Goal: Navigation & Orientation: Find specific page/section

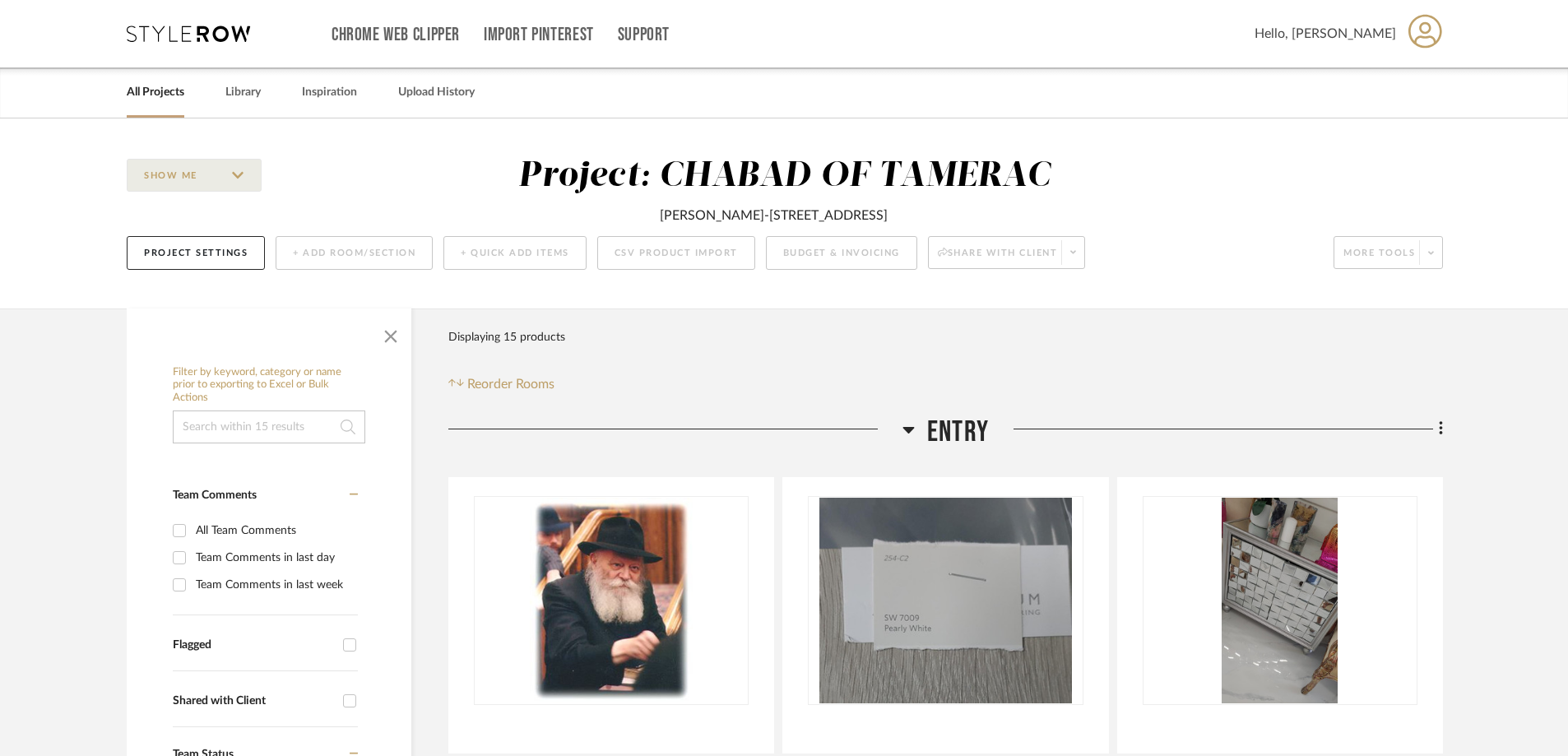
click at [151, 91] on link "All Projects" at bounding box center [155, 92] width 58 height 22
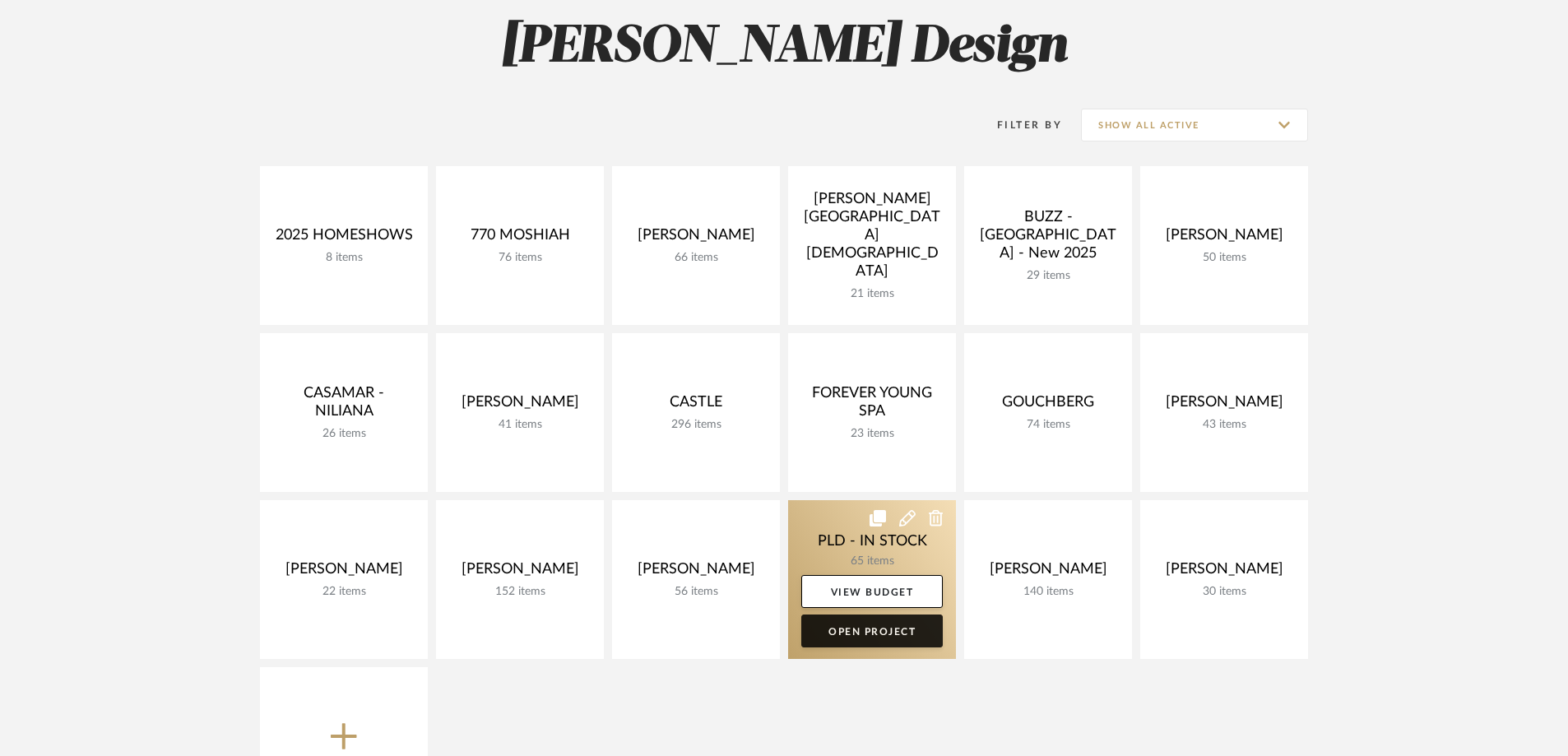
scroll to position [247, 0]
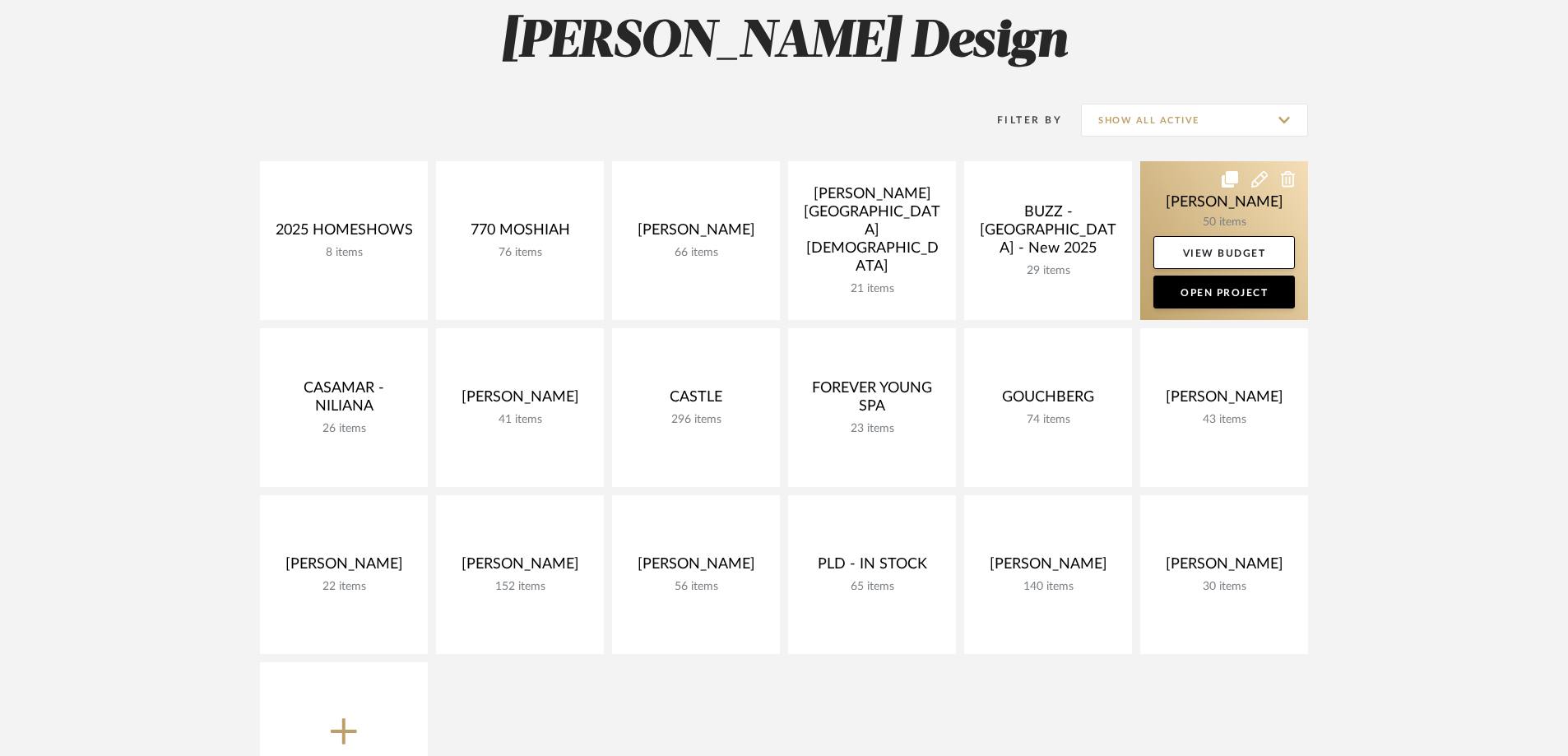
click at [1211, 212] on link at bounding box center [1224, 240] width 168 height 159
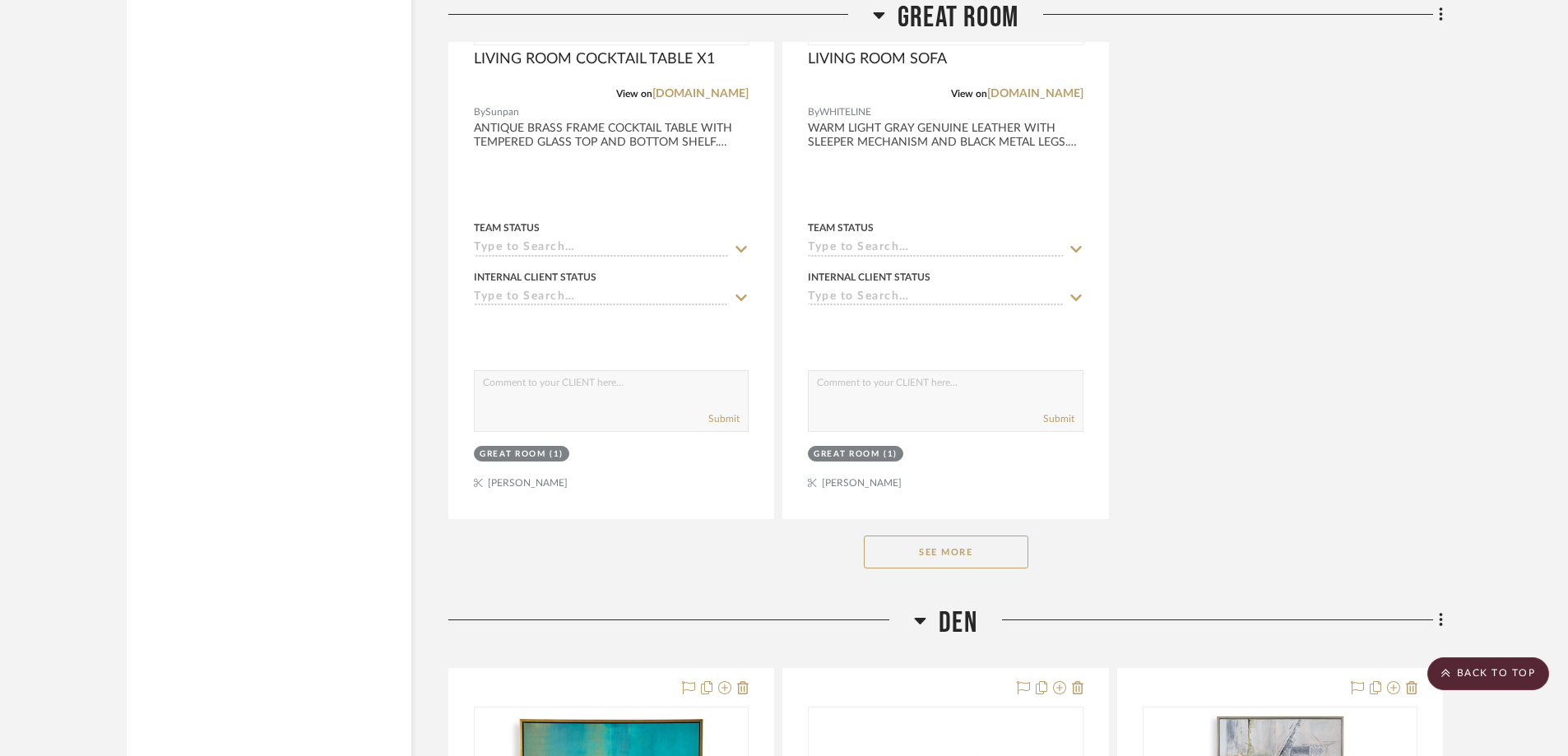
scroll to position [4771, 0]
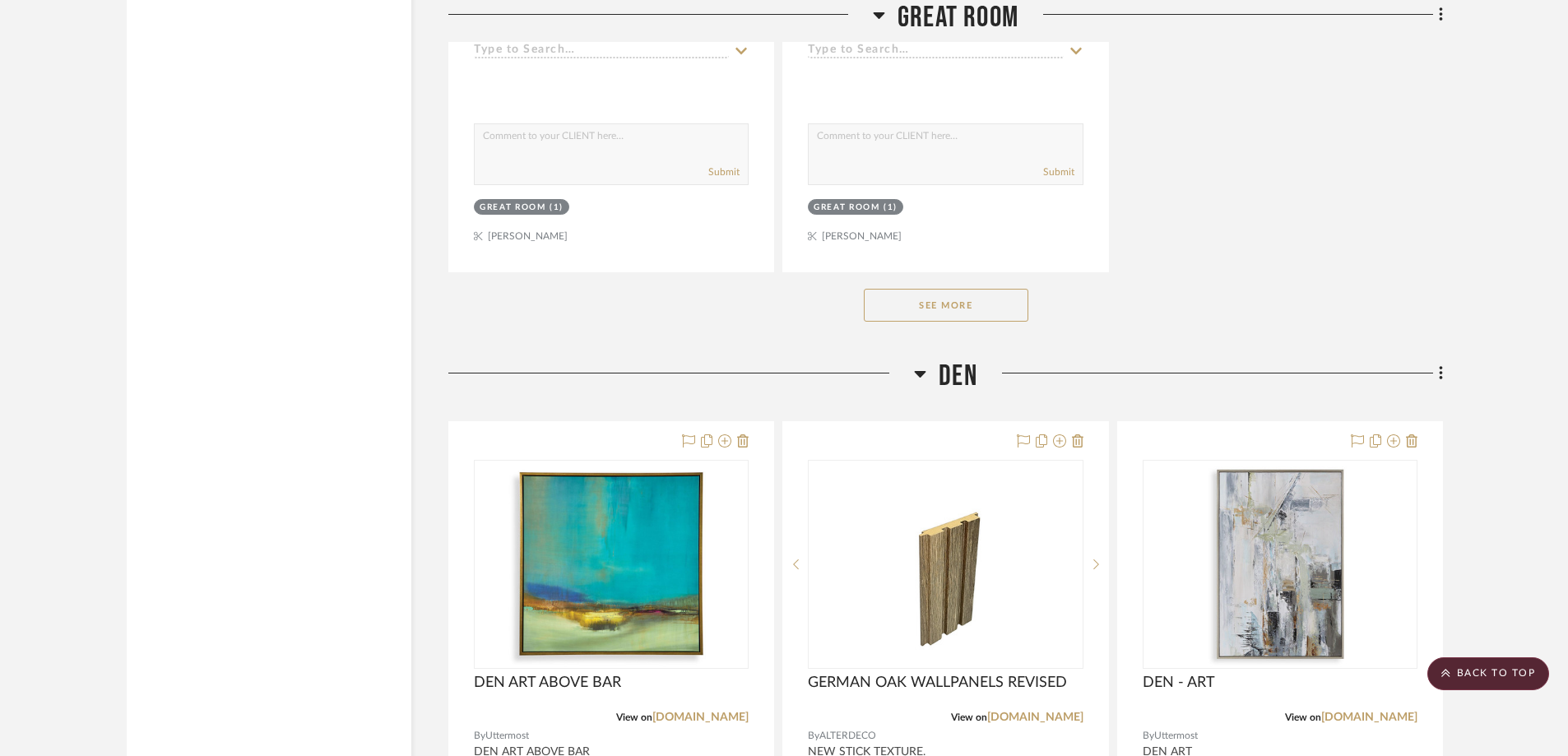
click at [967, 313] on button "See More" at bounding box center [946, 305] width 165 height 33
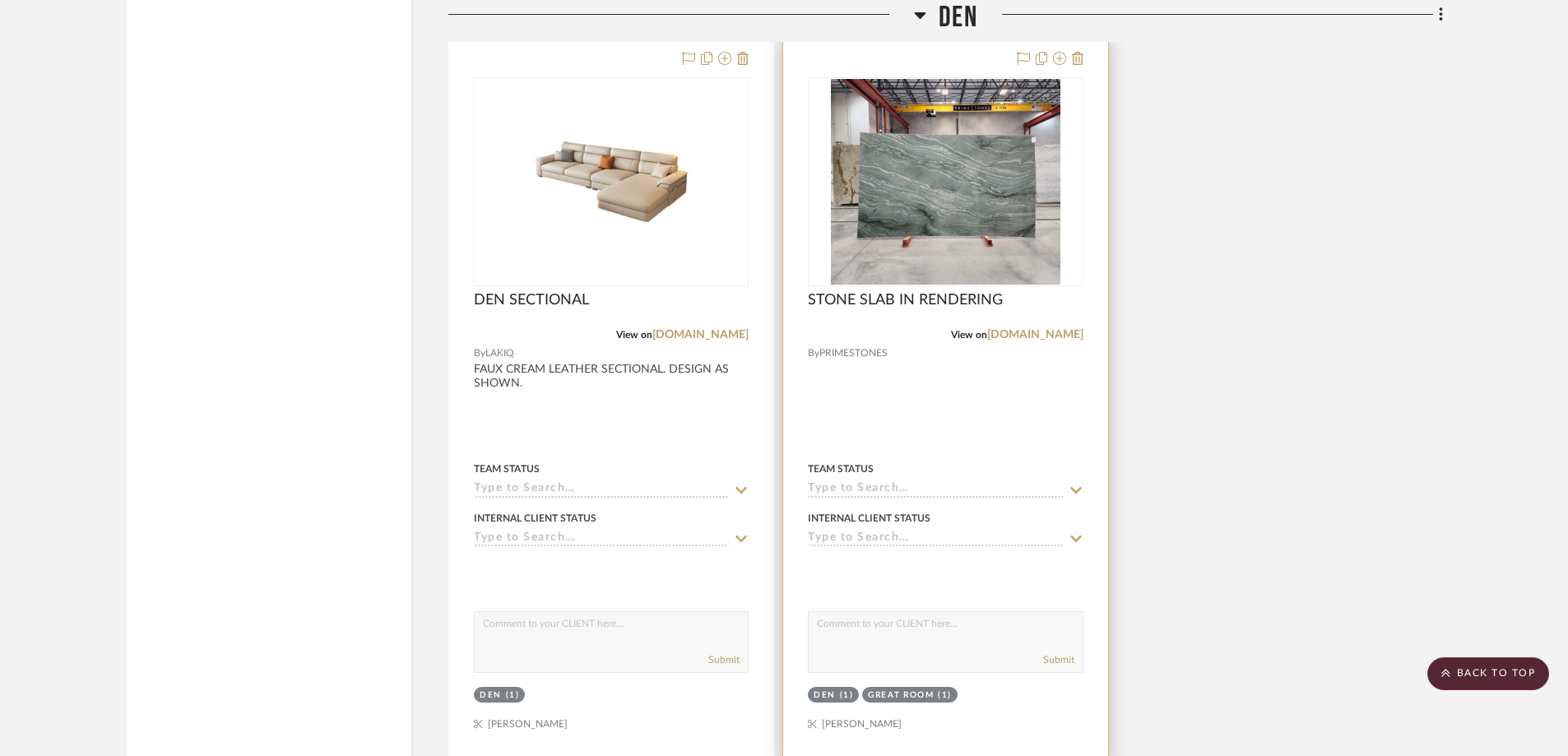
scroll to position [9295, 0]
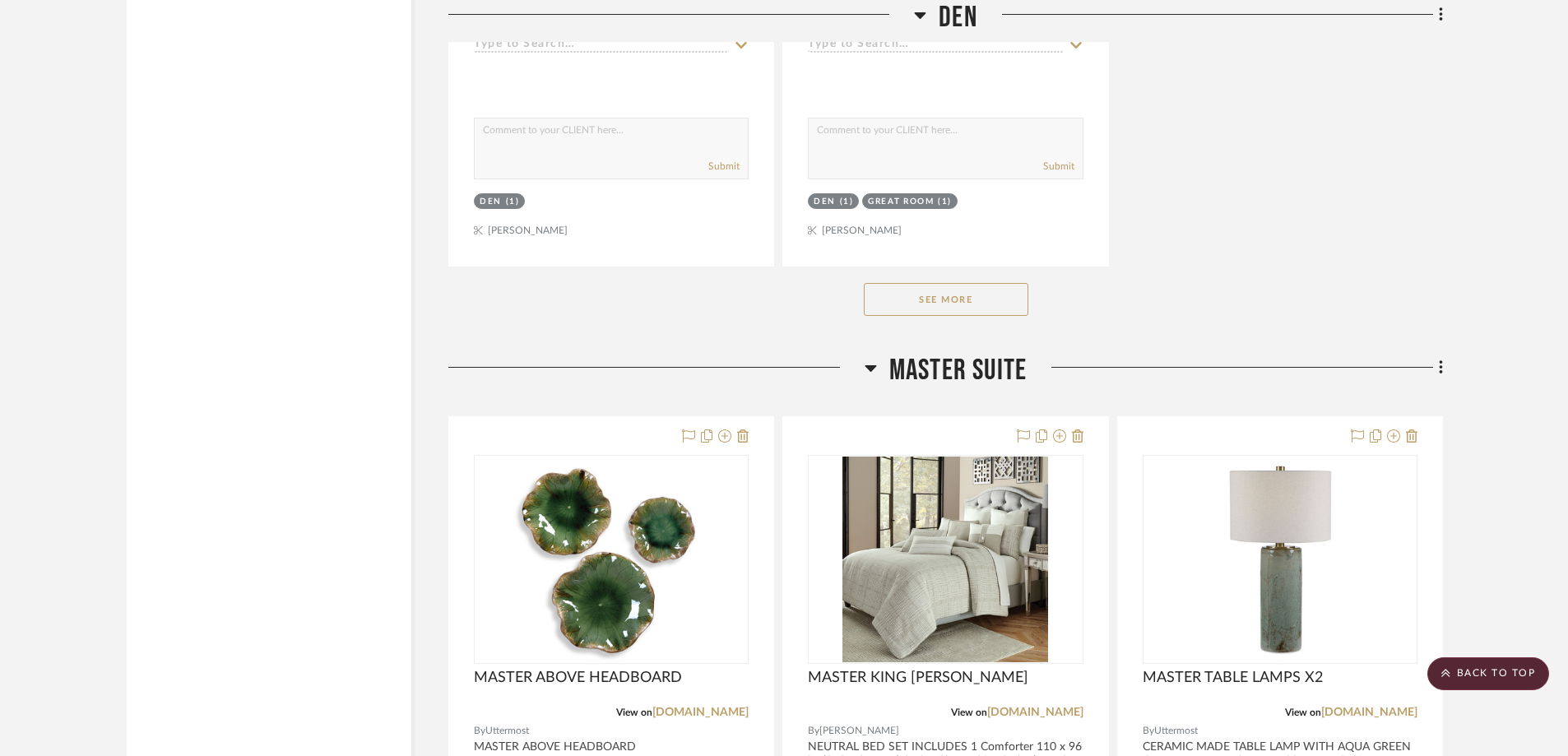
click at [971, 300] on button "See More" at bounding box center [946, 300] width 165 height 33
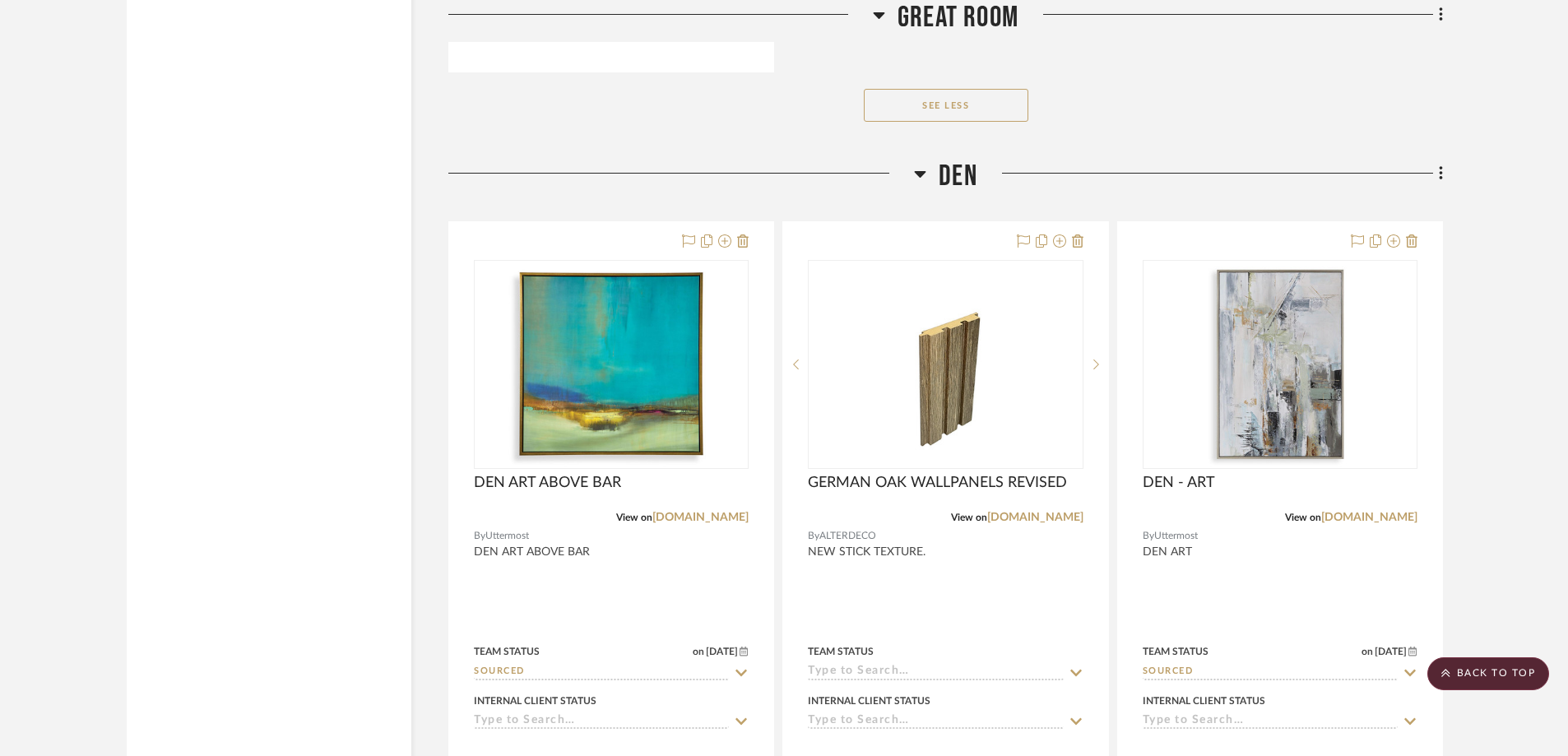
scroll to position [7156, 0]
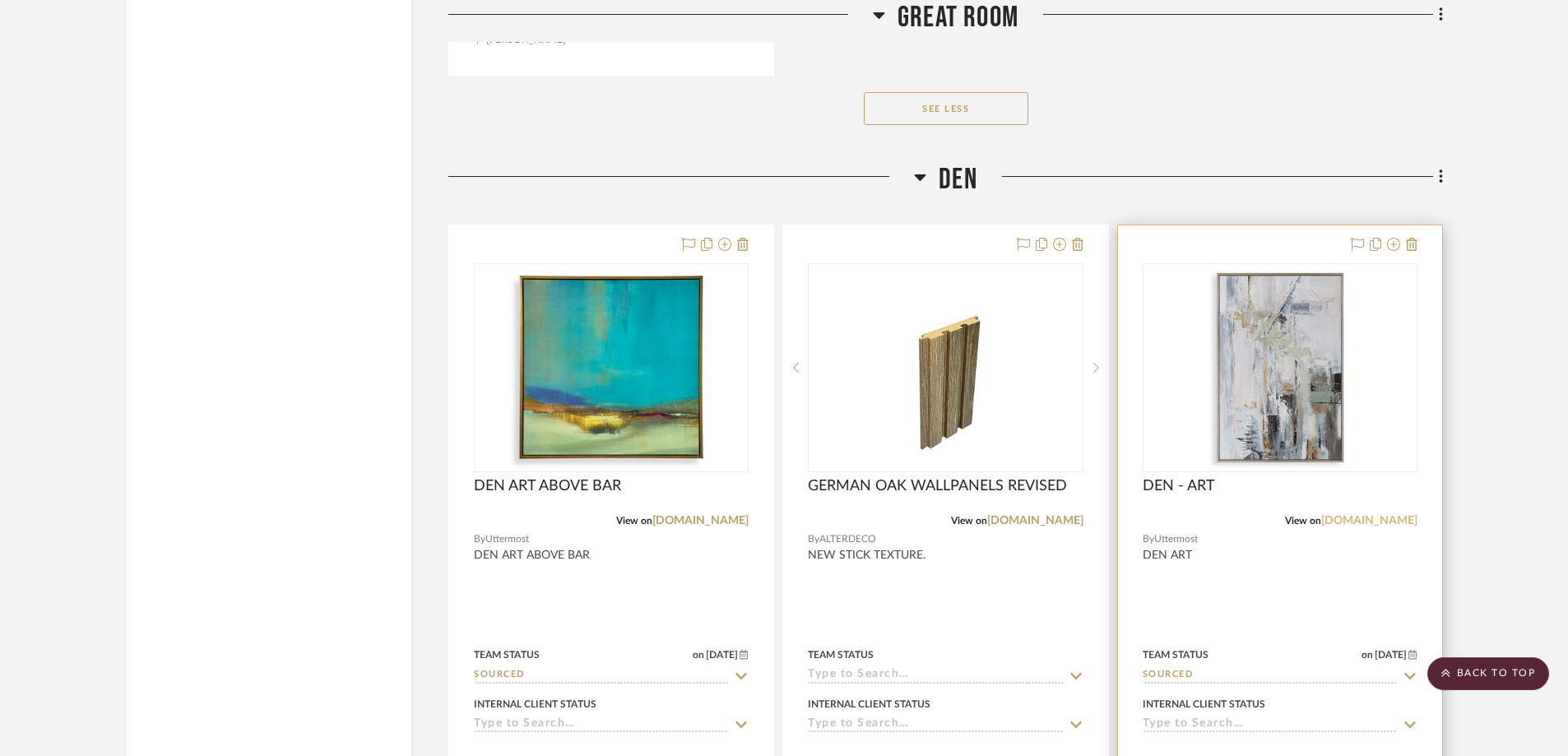
click at [1379, 516] on link "[DOMAIN_NAME]" at bounding box center [1369, 520] width 96 height 12
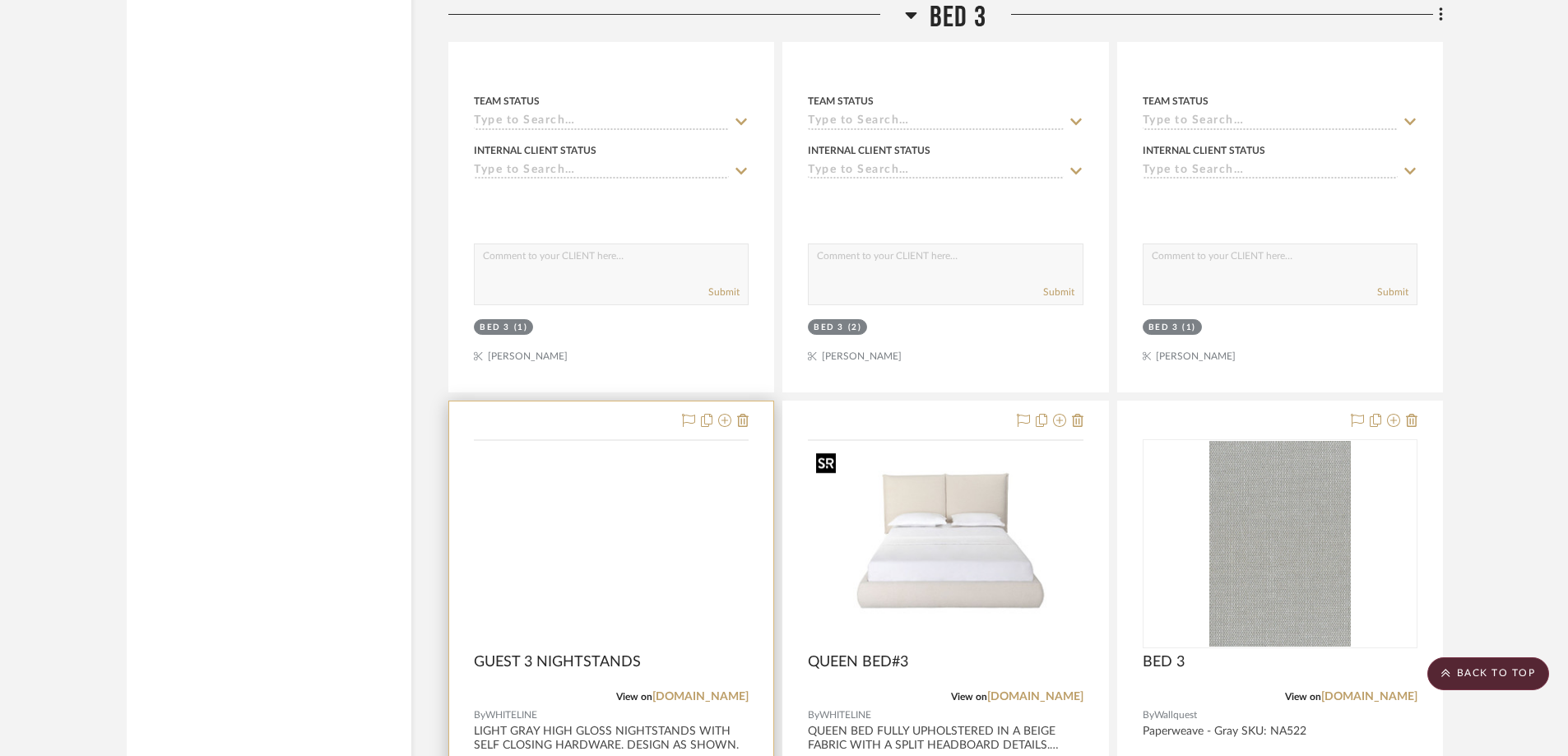
scroll to position [15464, 0]
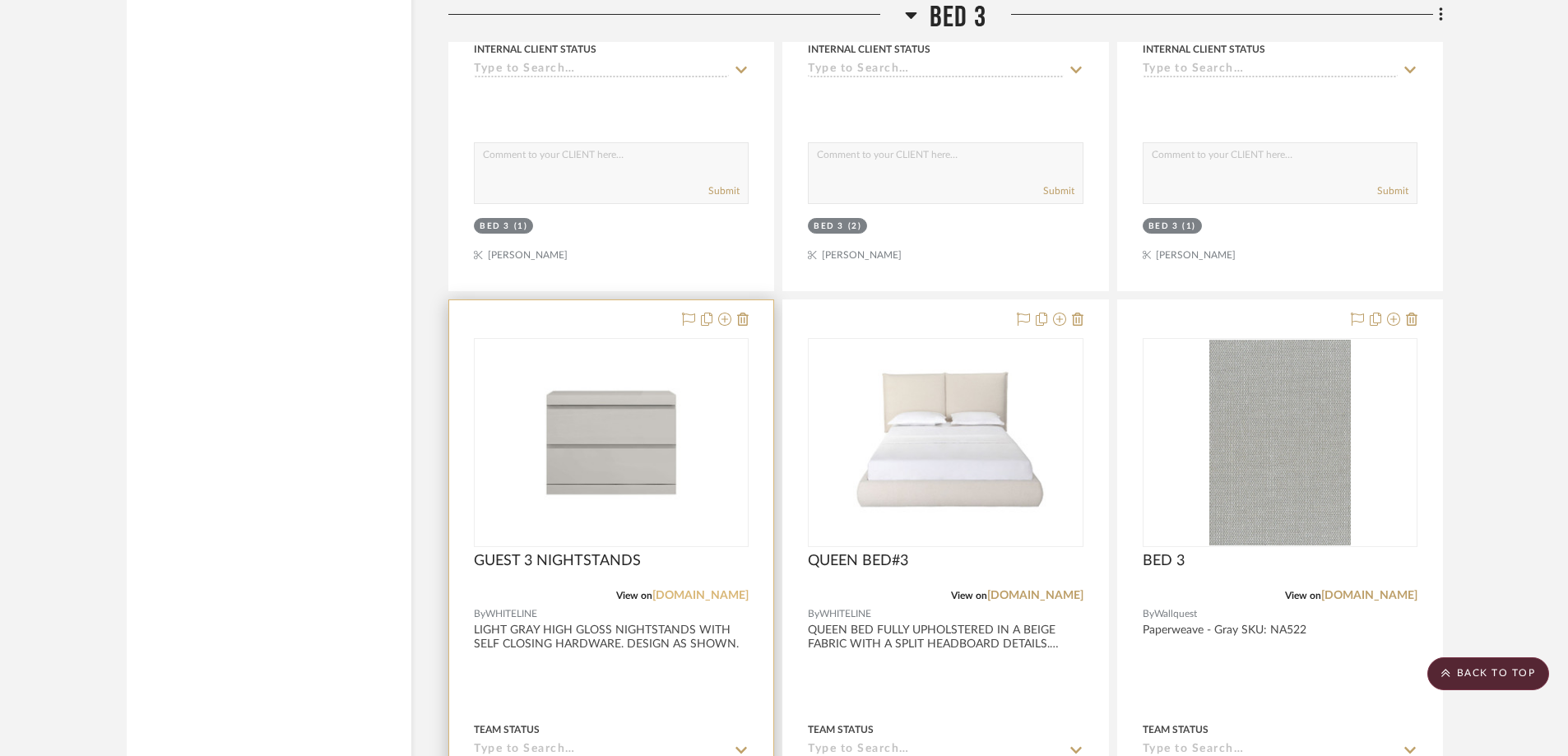
click at [686, 591] on link "[DOMAIN_NAME]" at bounding box center [700, 595] width 96 height 12
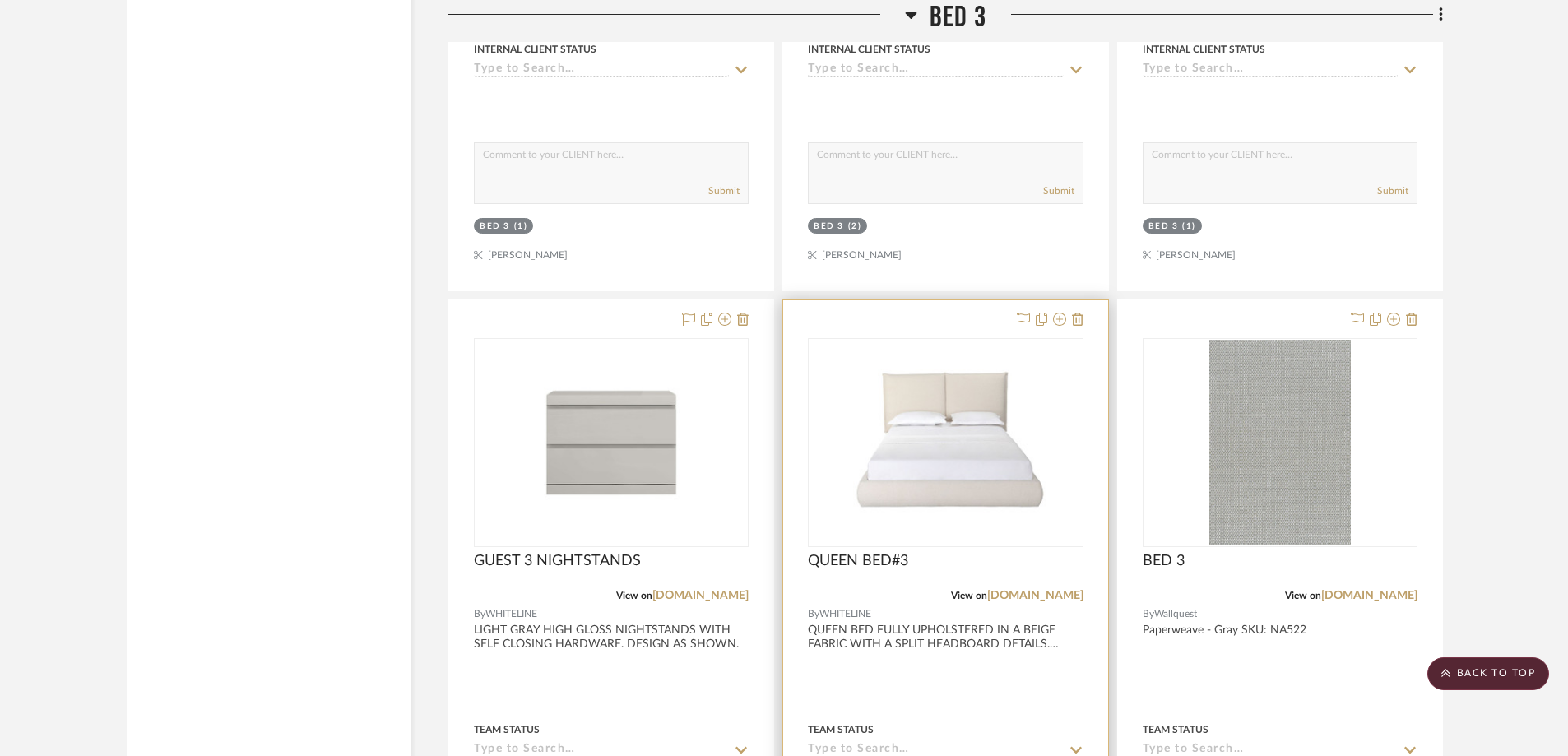
click at [1030, 571] on div "QUEEN BED#3" at bounding box center [945, 570] width 275 height 37
click at [1030, 593] on link "[DOMAIN_NAME]" at bounding box center [1035, 595] width 96 height 12
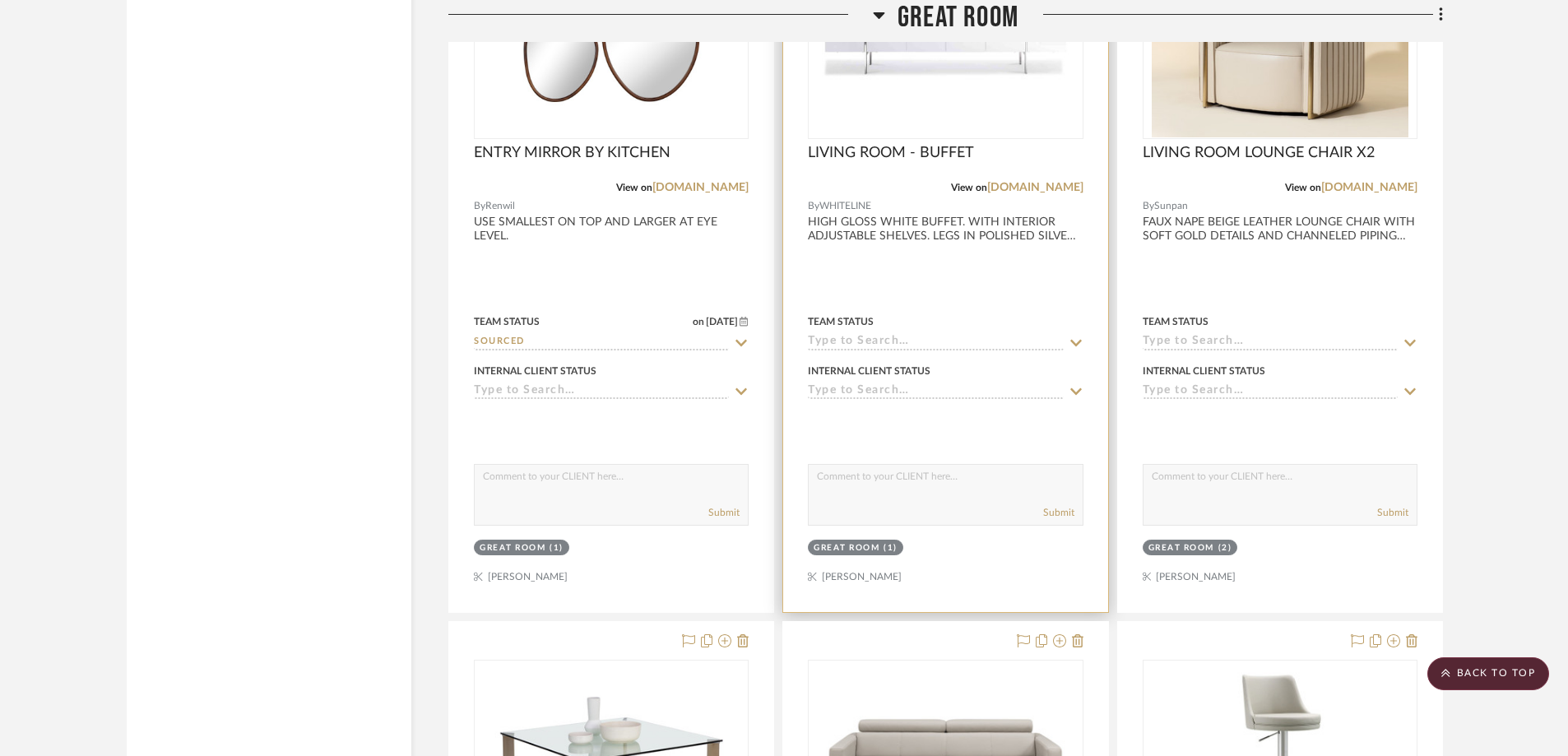
scroll to position [3537, 0]
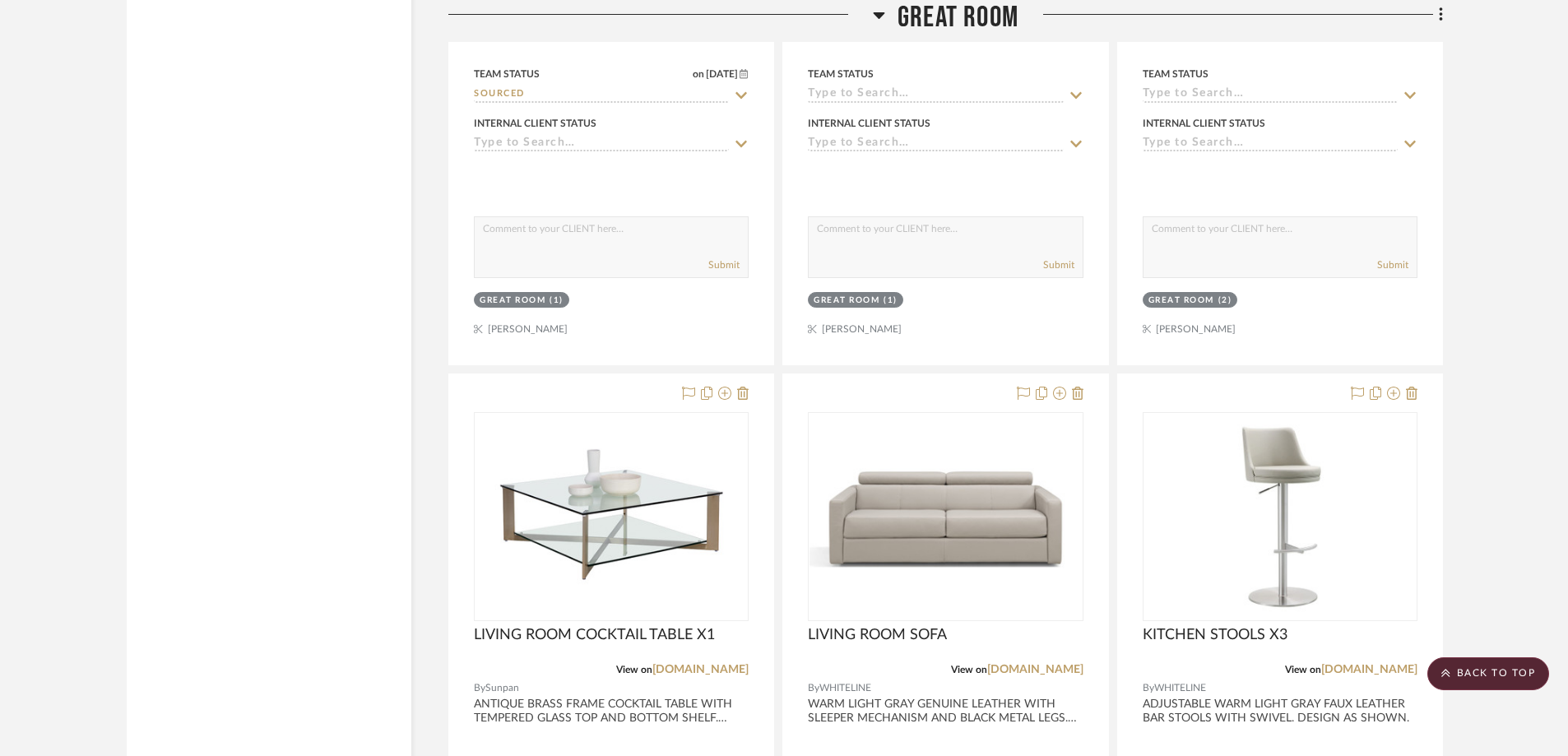
scroll to position [3619, 0]
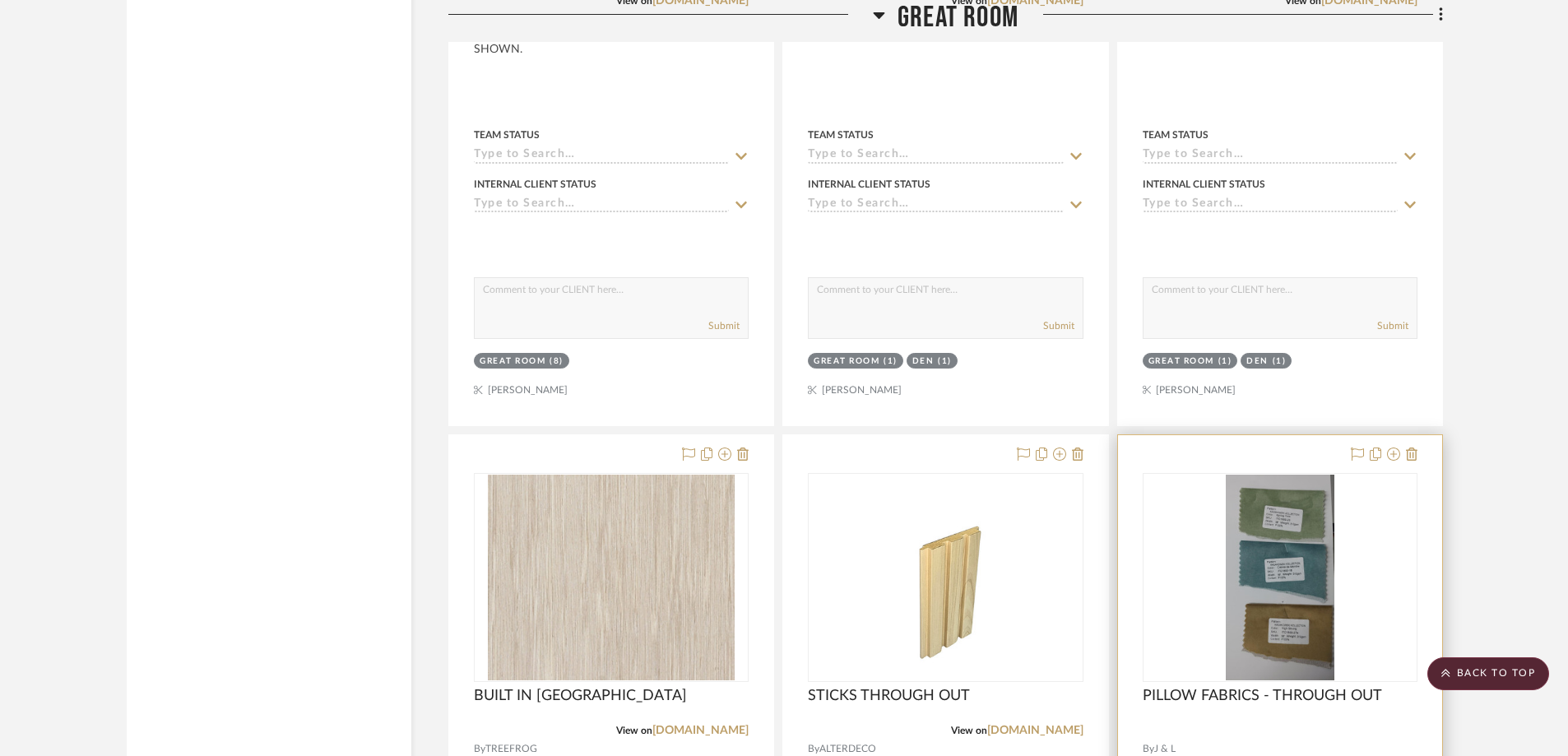
scroll to position [5923, 0]
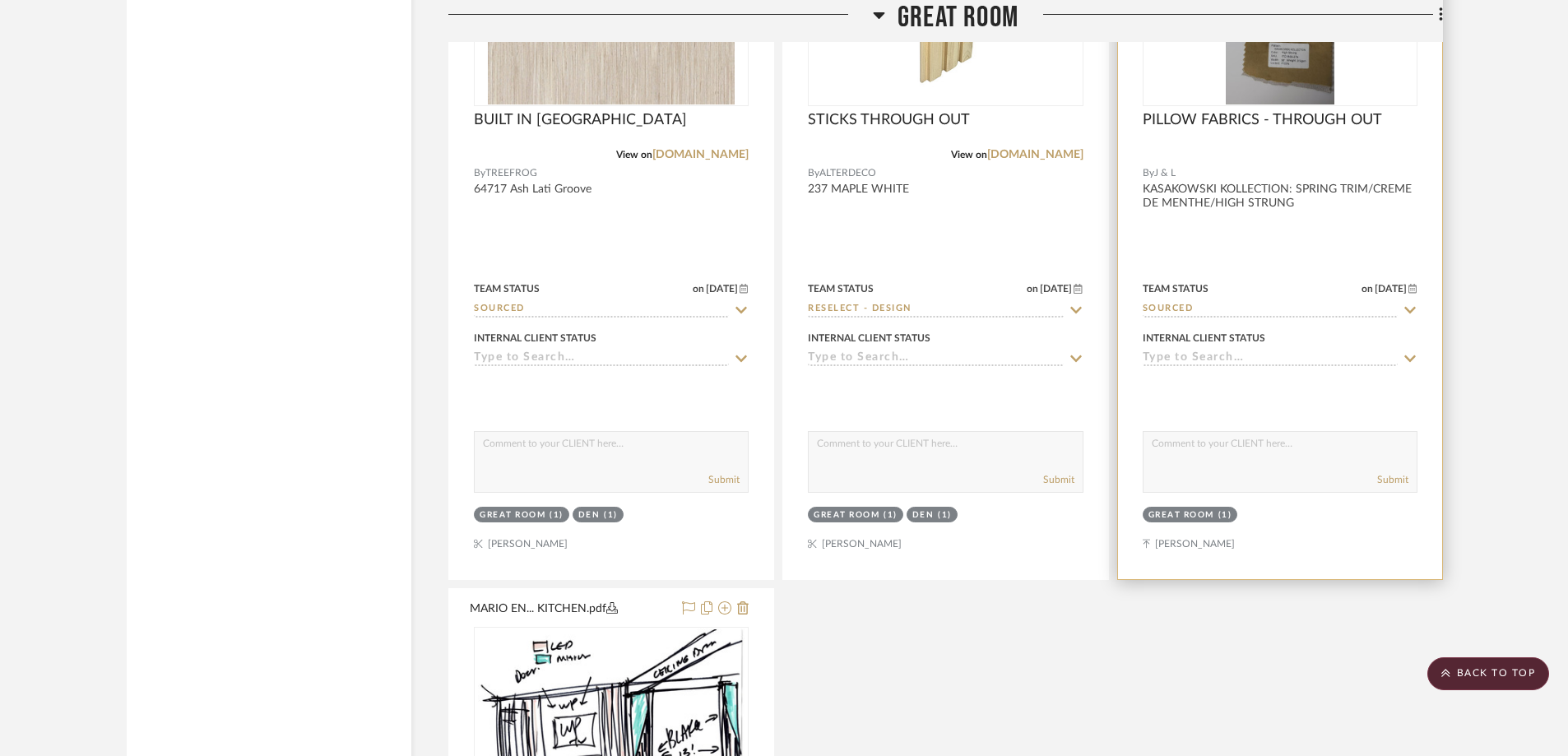
drag, startPoint x: 1264, startPoint y: 94, endPoint x: 1255, endPoint y: 86, distance: 12.0
click at [1255, 86] on img "0" at bounding box center [1280, 1] width 109 height 206
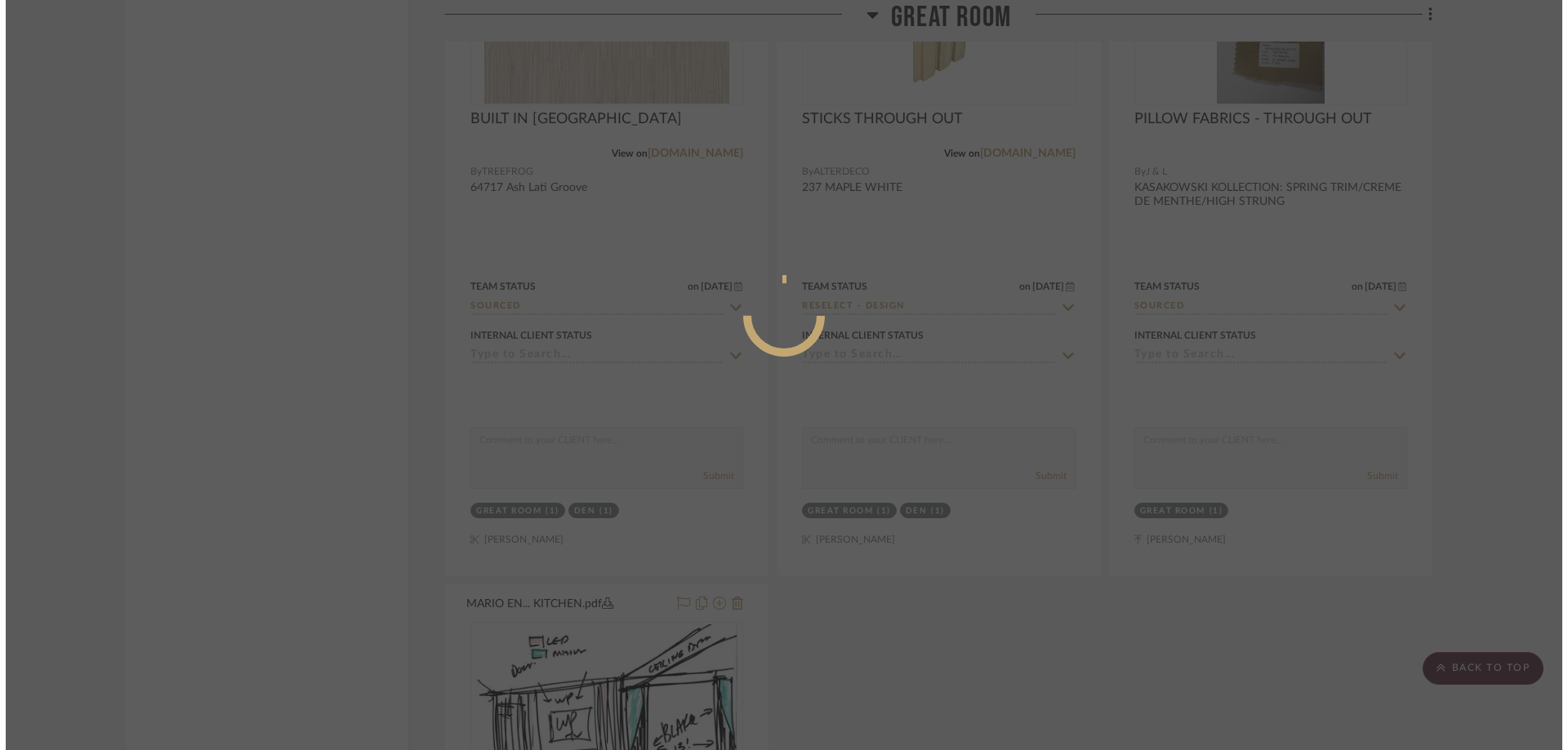
scroll to position [0, 0]
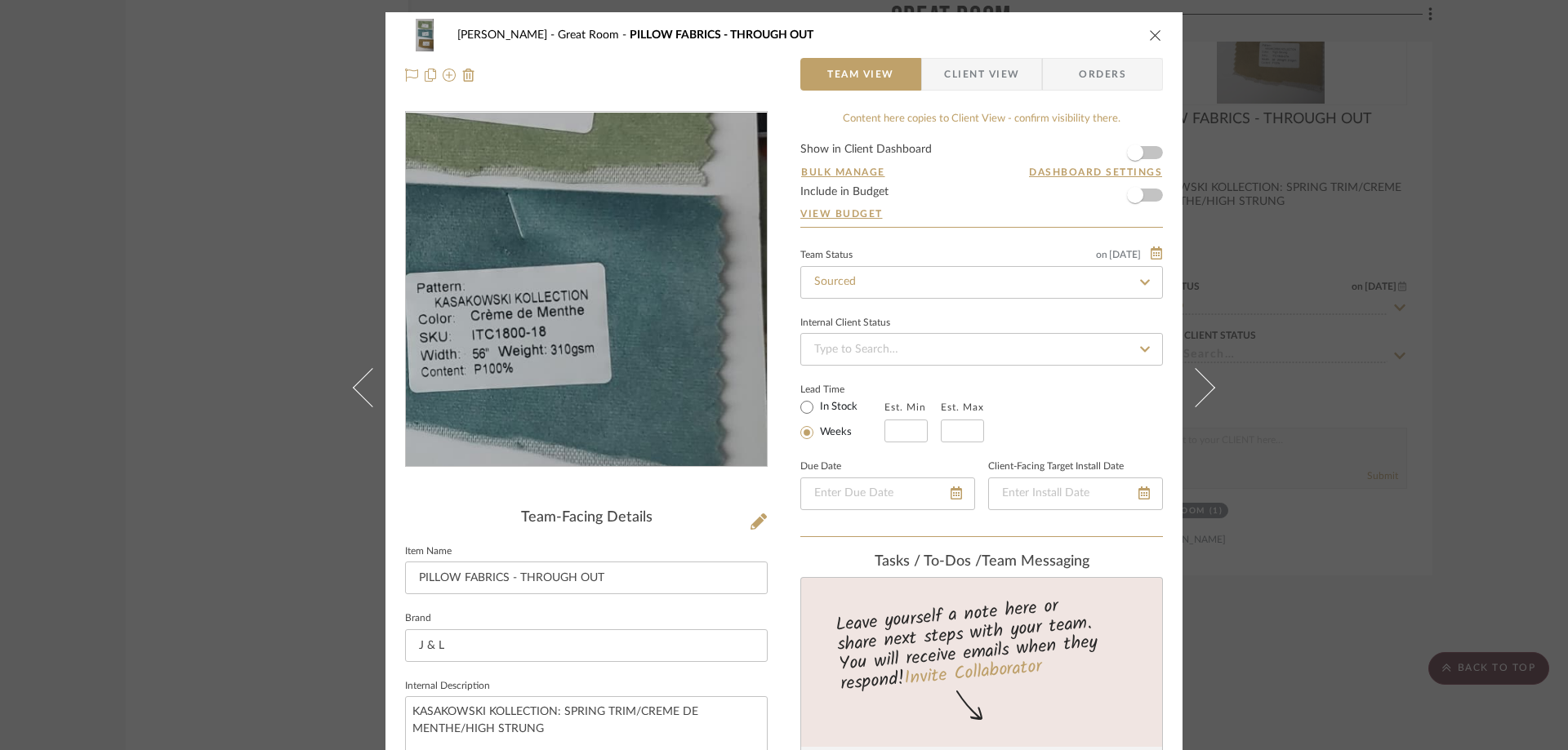
drag, startPoint x: 622, startPoint y: 264, endPoint x: 591, endPoint y: 306, distance: 52.2
click at [591, 306] on img "0" at bounding box center [586, 289] width 188 height 355
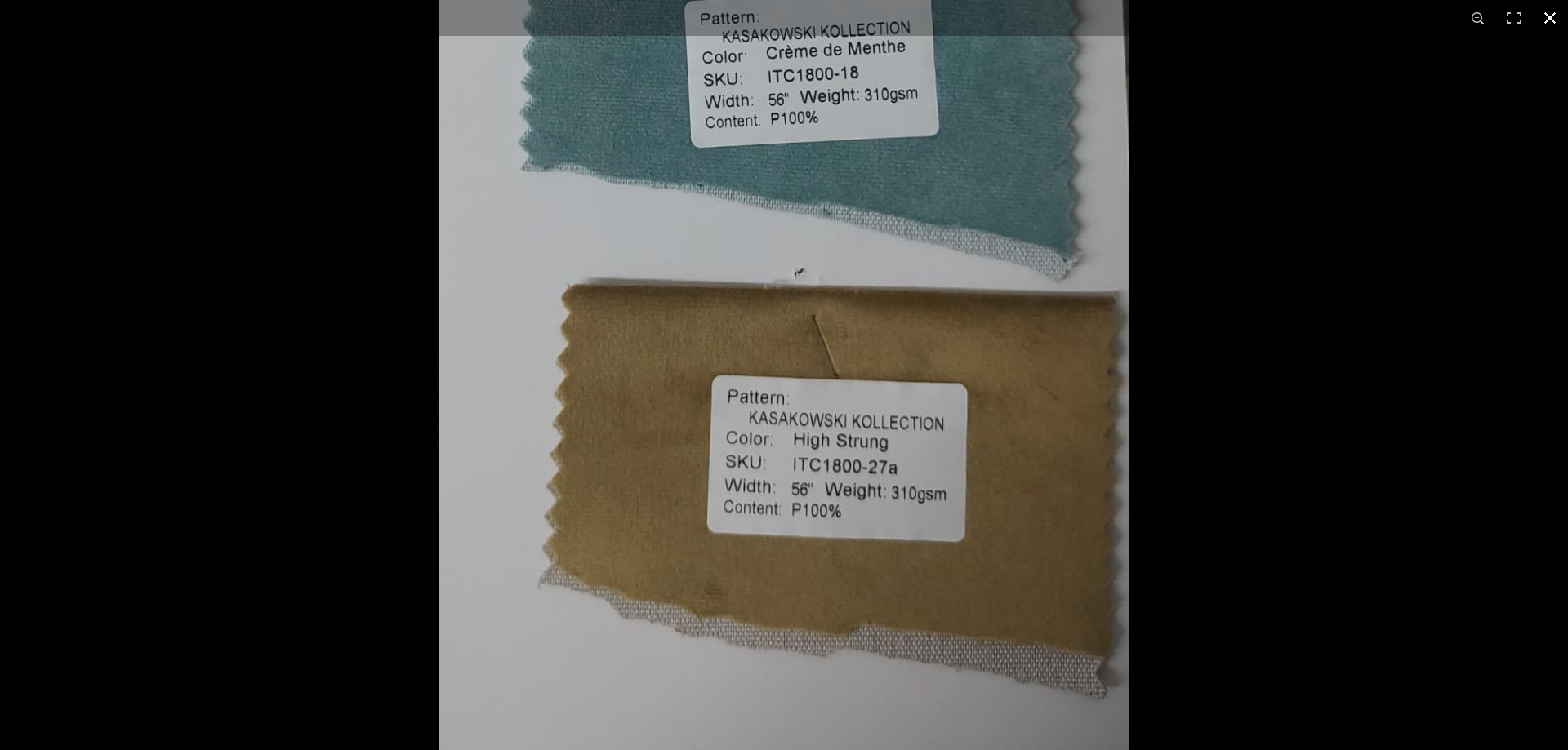
click at [1340, 260] on div at bounding box center [784, 375] width 1568 height 750
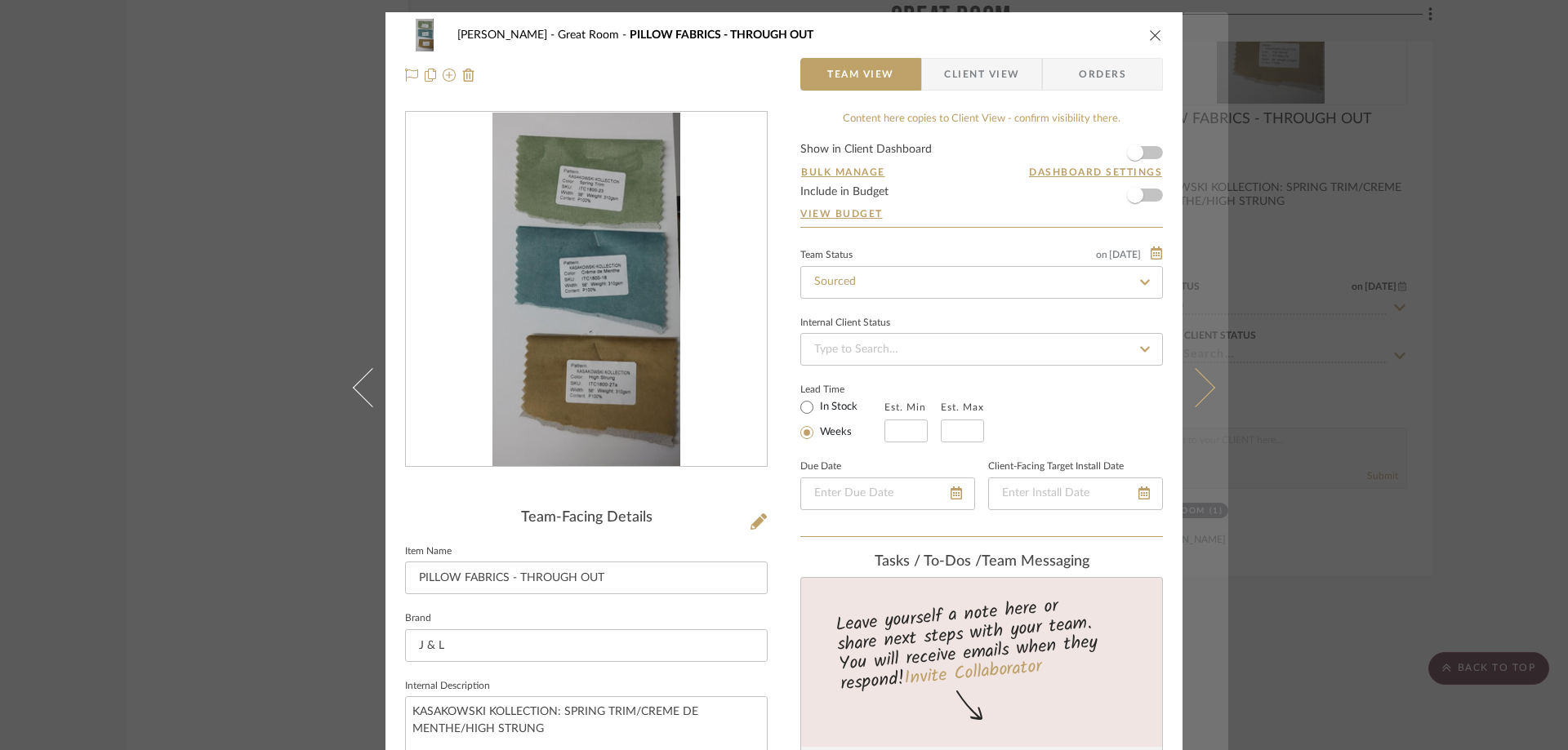
click at [1205, 383] on button at bounding box center [1205, 386] width 45 height 750
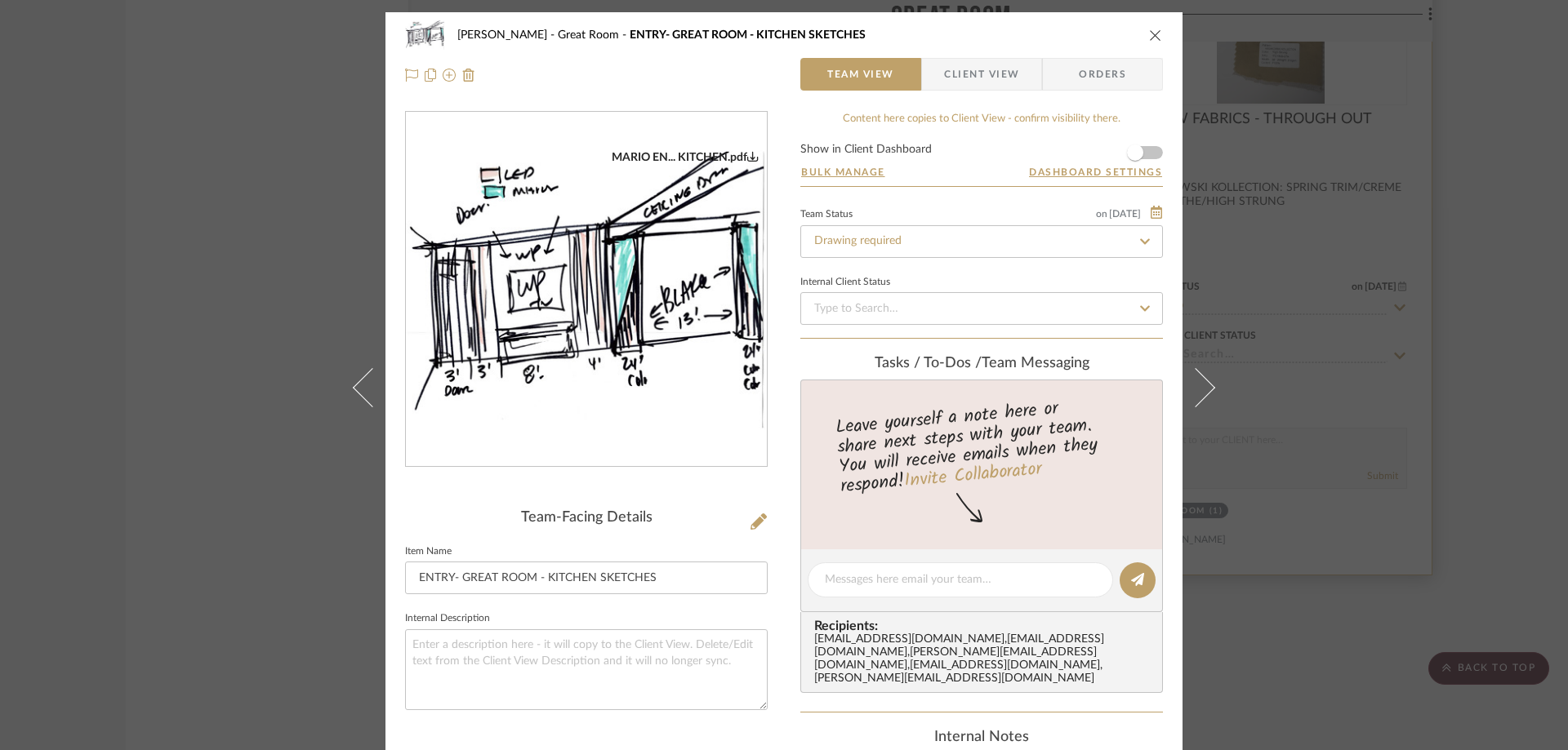
drag, startPoint x: 1155, startPoint y: 37, endPoint x: 1166, endPoint y: 56, distance: 22.0
click at [1155, 37] on icon "close" at bounding box center [1155, 34] width 13 height 13
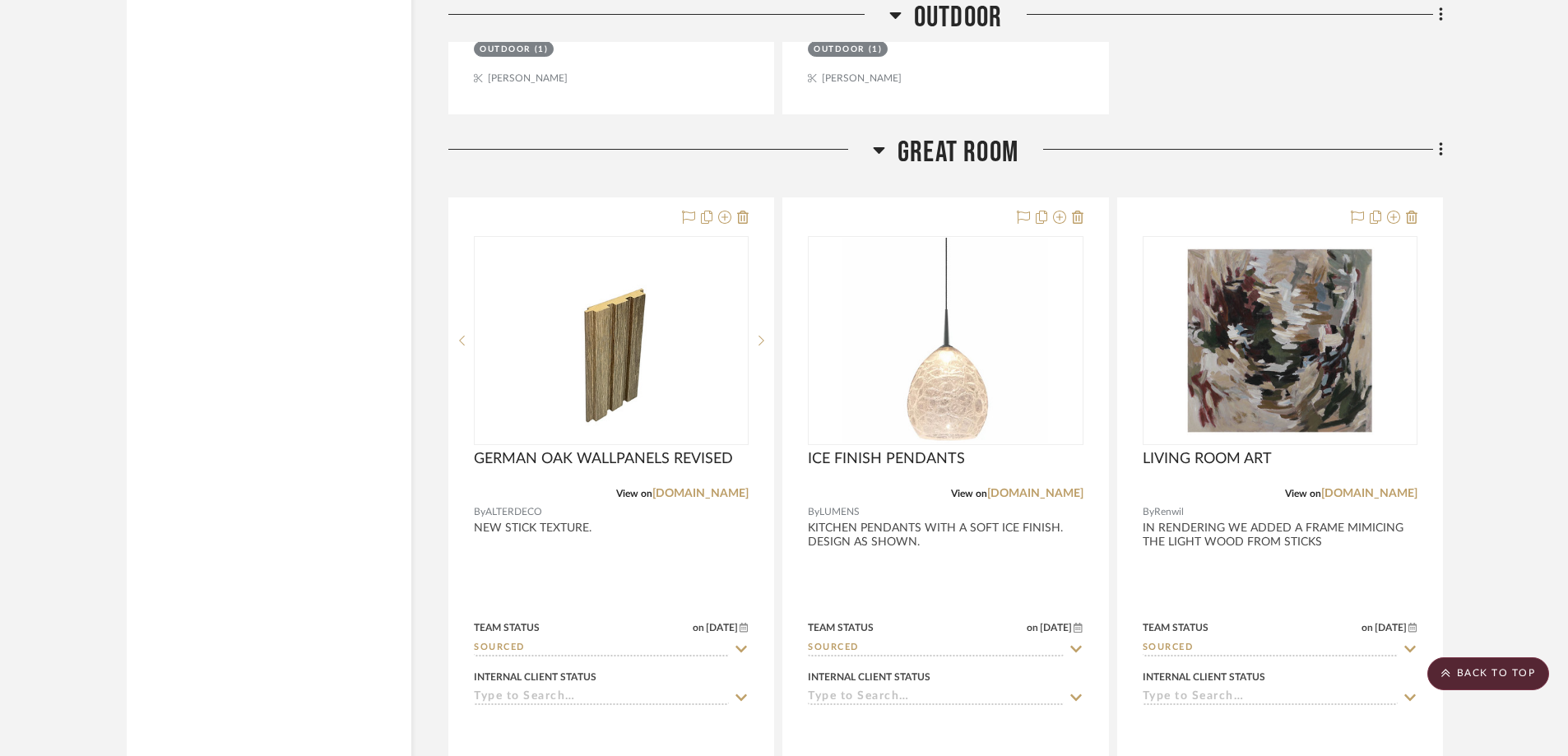
scroll to position [2467, 0]
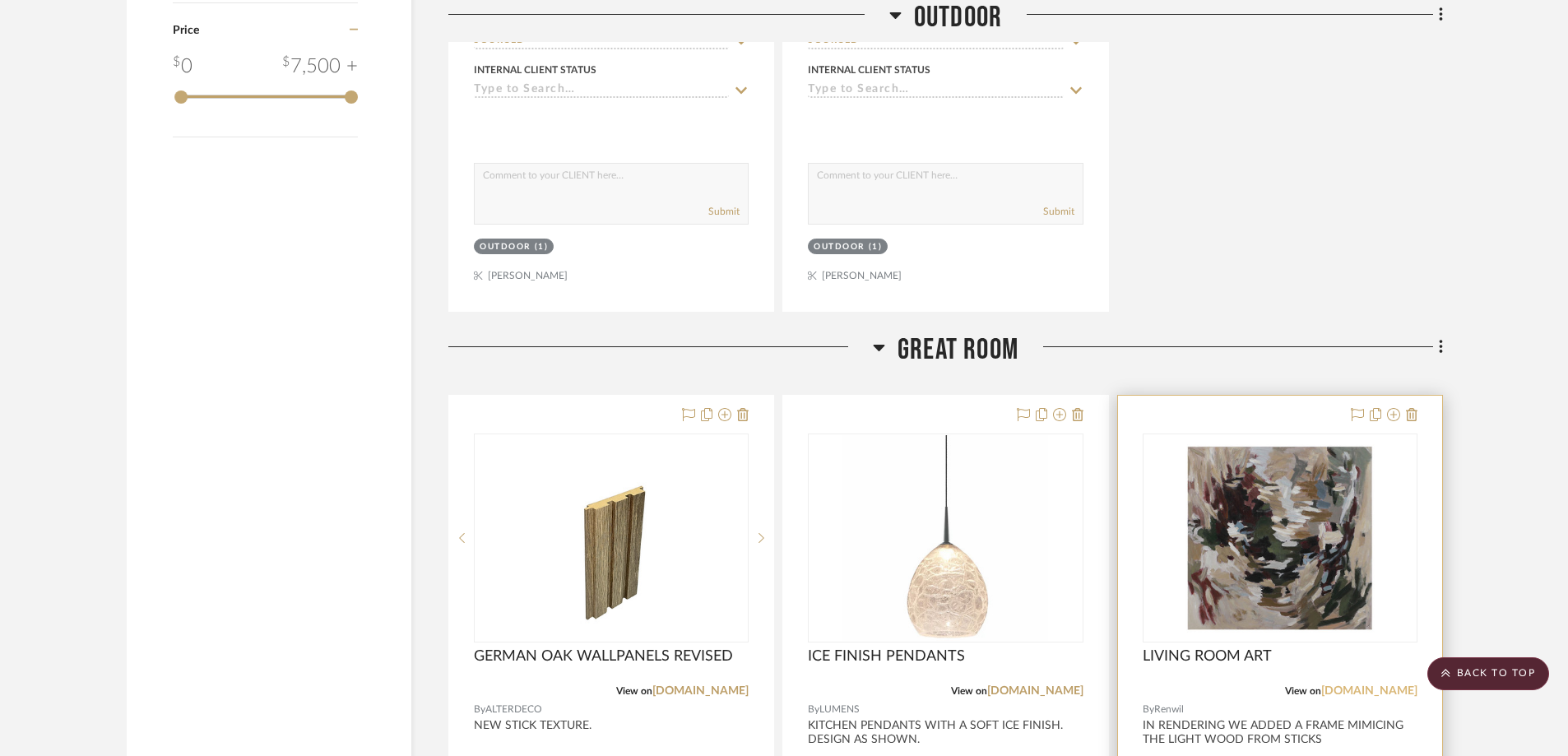
click at [1380, 694] on link "[DOMAIN_NAME]" at bounding box center [1369, 691] width 96 height 12
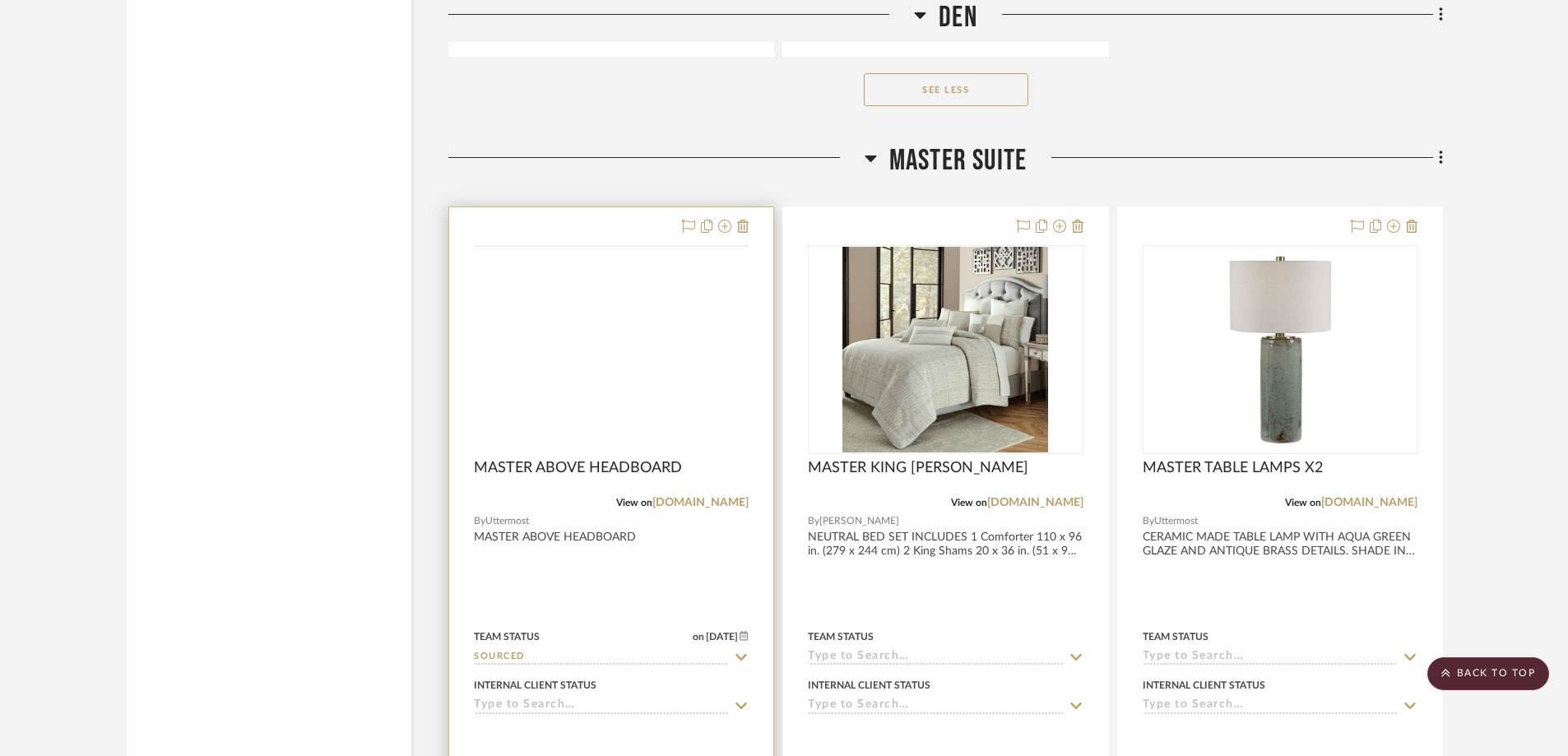
scroll to position [10940, 0]
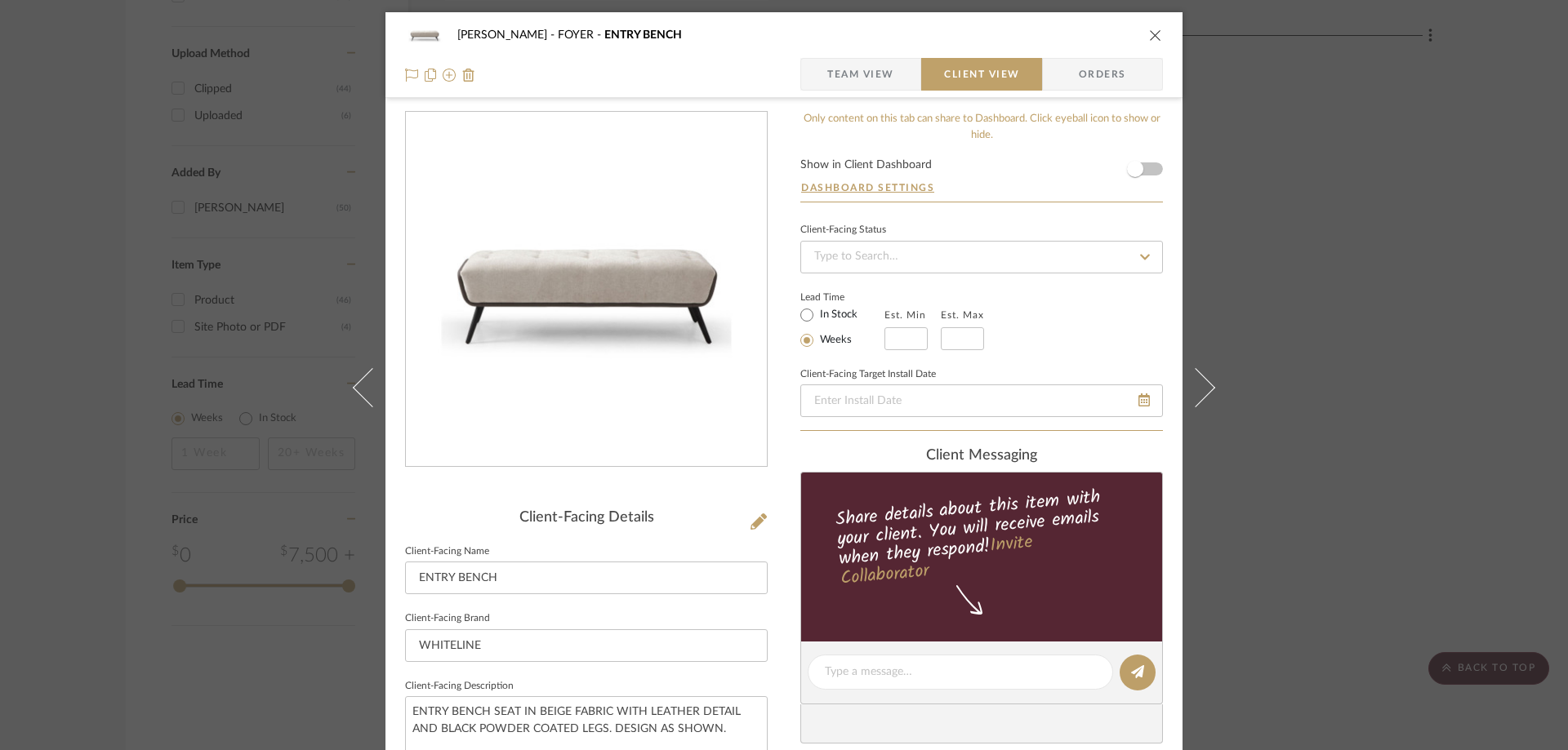
scroll to position [490, 0]
